Goal: Find specific page/section: Find specific page/section

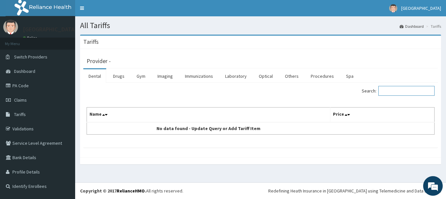
click at [399, 92] on input "Search:" at bounding box center [407, 91] width 56 height 10
type input "CO"
click at [263, 76] on link "Optical" at bounding box center [266, 76] width 25 height 14
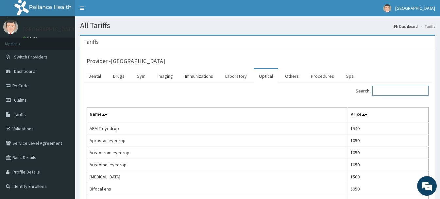
click at [400, 88] on input "Search:" at bounding box center [401, 91] width 56 height 10
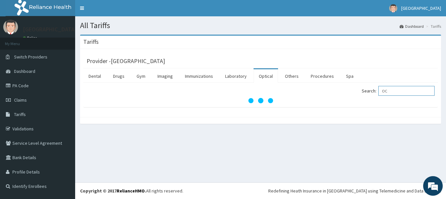
type input "O"
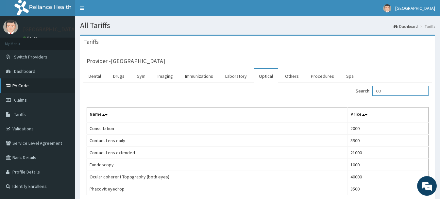
type input "CO"
click at [23, 87] on link "PA Code" at bounding box center [37, 85] width 75 height 14
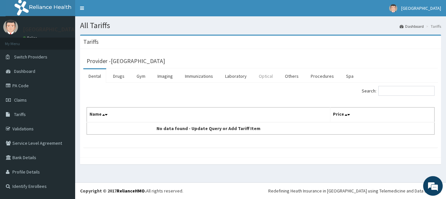
click at [267, 75] on link "Optical" at bounding box center [266, 76] width 25 height 14
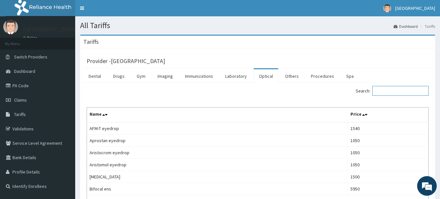
click at [390, 89] on input "Search:" at bounding box center [401, 91] width 56 height 10
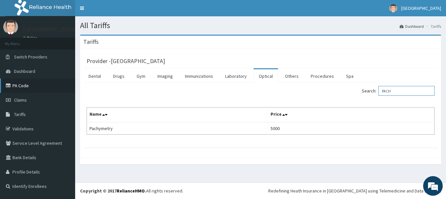
type input "PACH"
click at [19, 88] on link "PA Code" at bounding box center [37, 85] width 75 height 14
